Goal: Find specific page/section: Find specific page/section

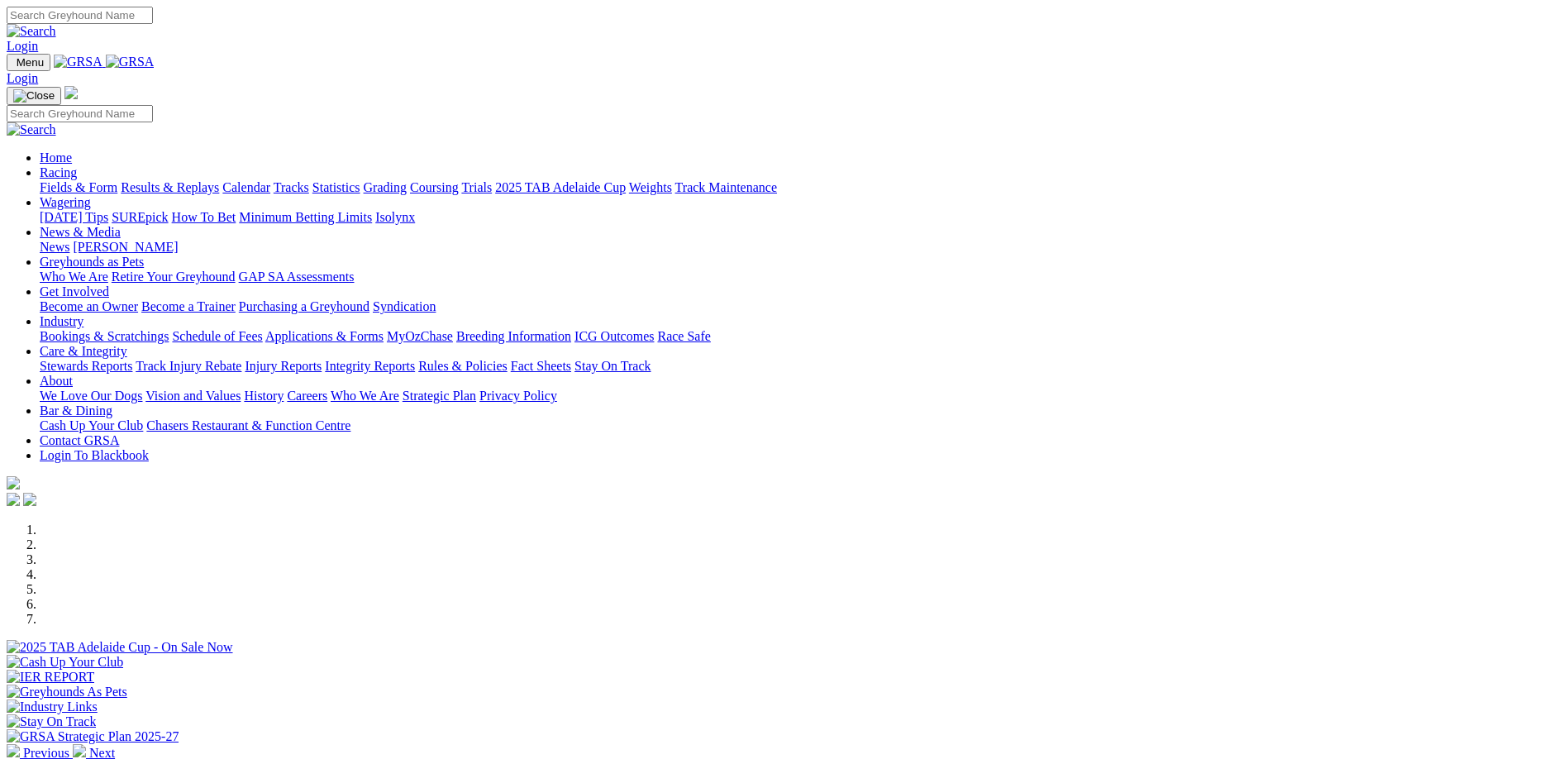
scroll to position [413, 0]
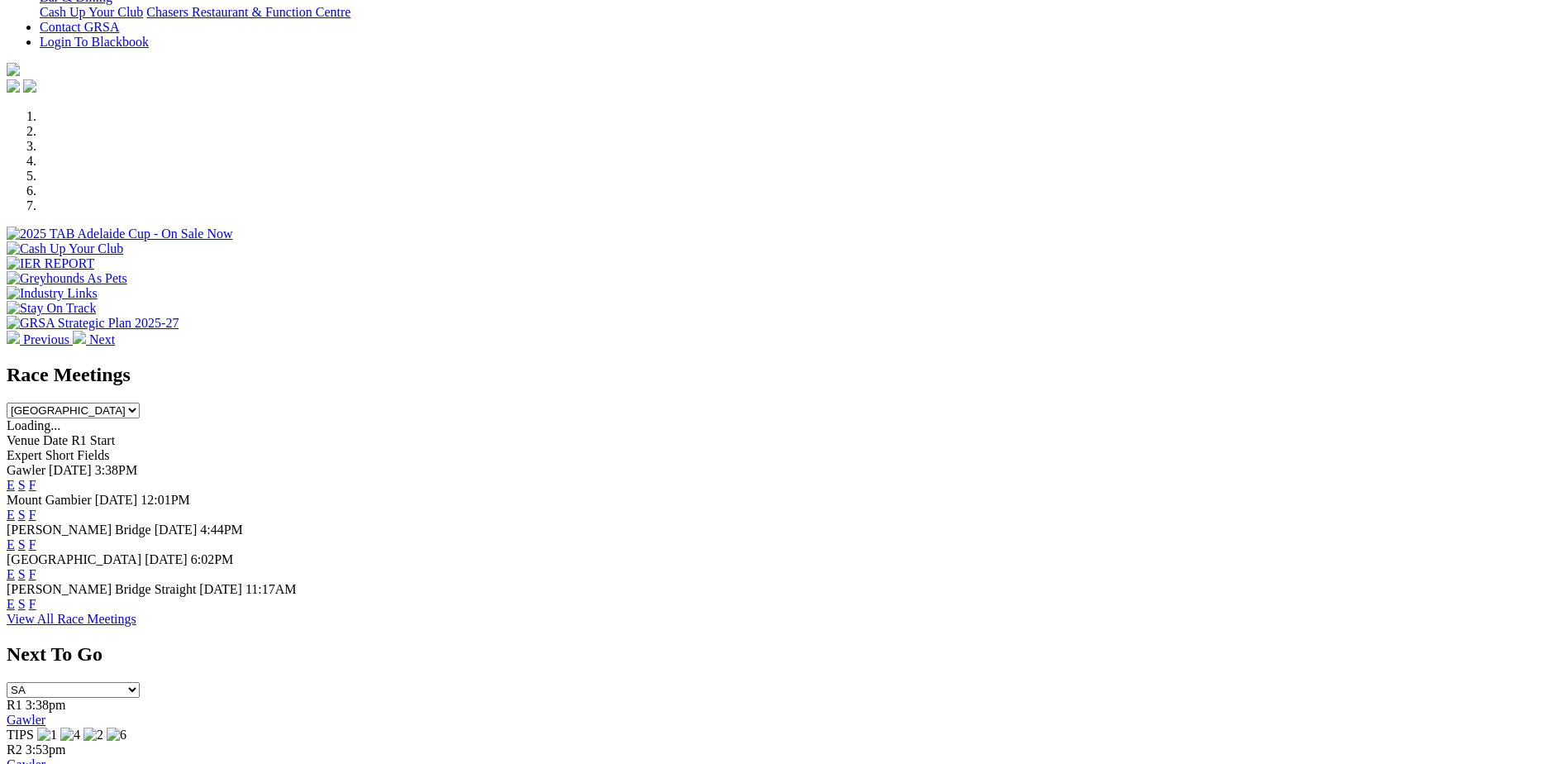
drag, startPoint x: 0, startPoint y: 0, endPoint x: 997, endPoint y: 522, distance: 1125.4
click at [37, 567] on link "F" at bounding box center [32, 574] width 7 height 14
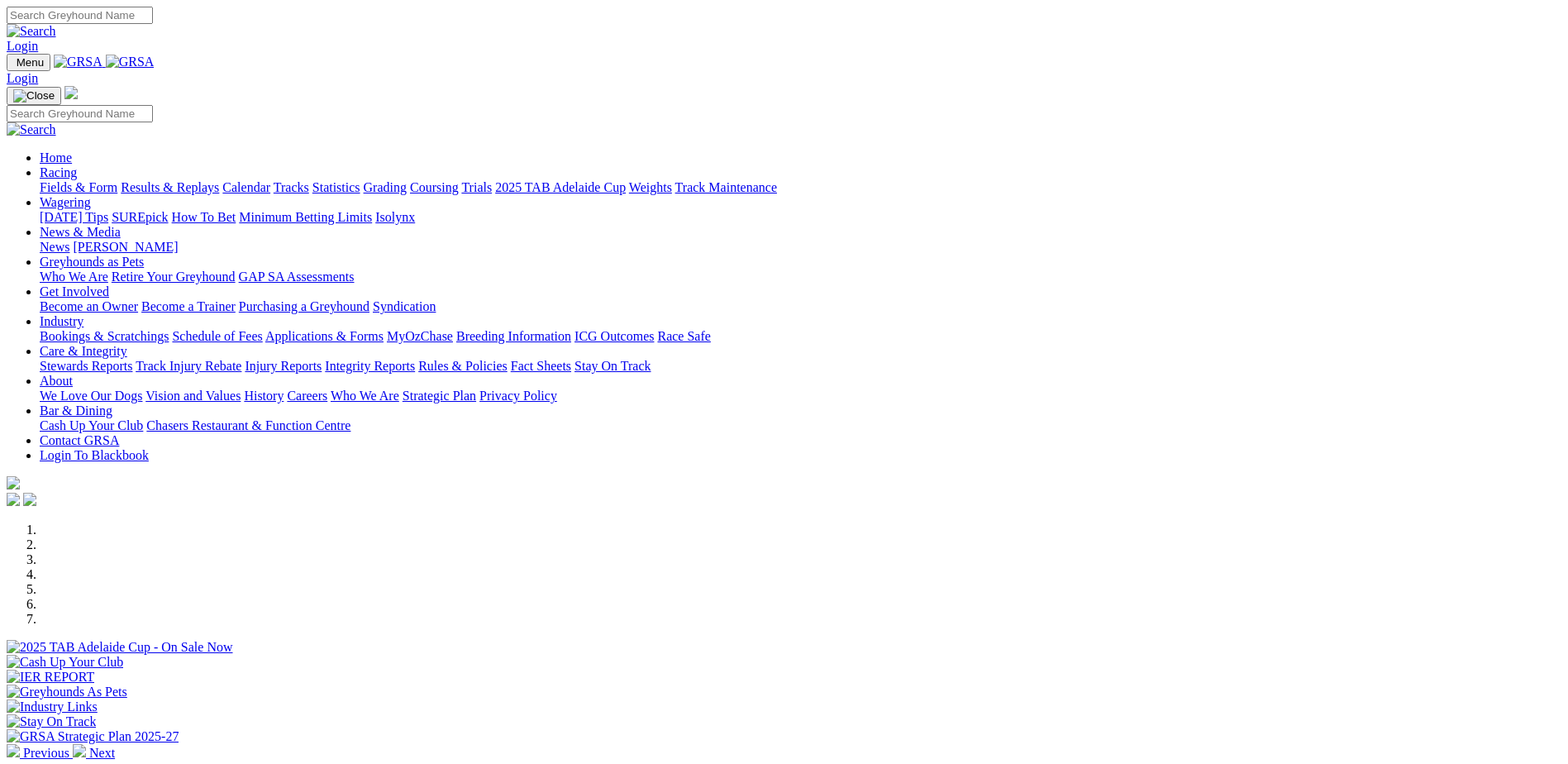
scroll to position [413, 0]
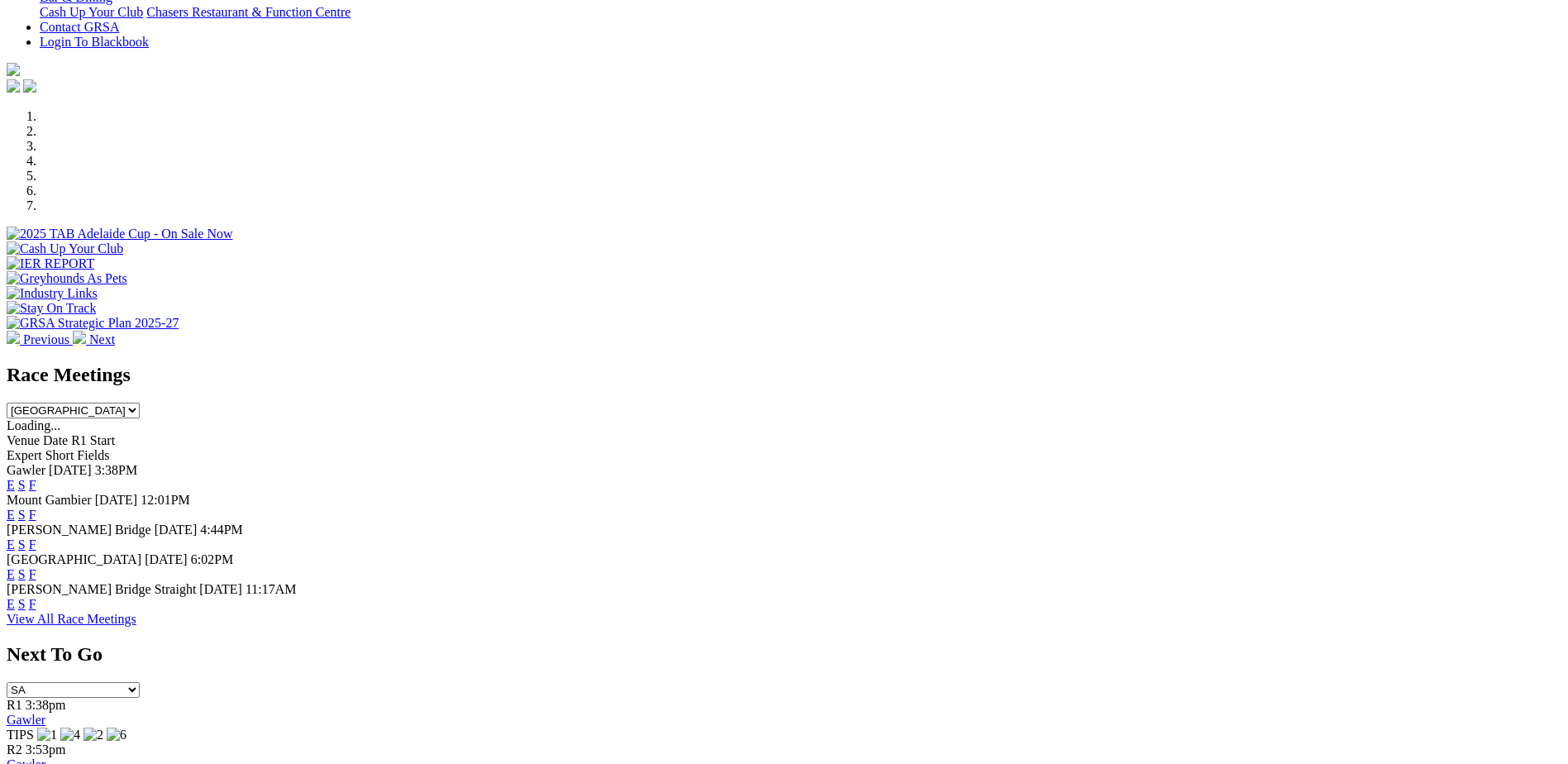
click at [37, 597] on link "F" at bounding box center [32, 604] width 7 height 14
